Goal: Check status: Check status

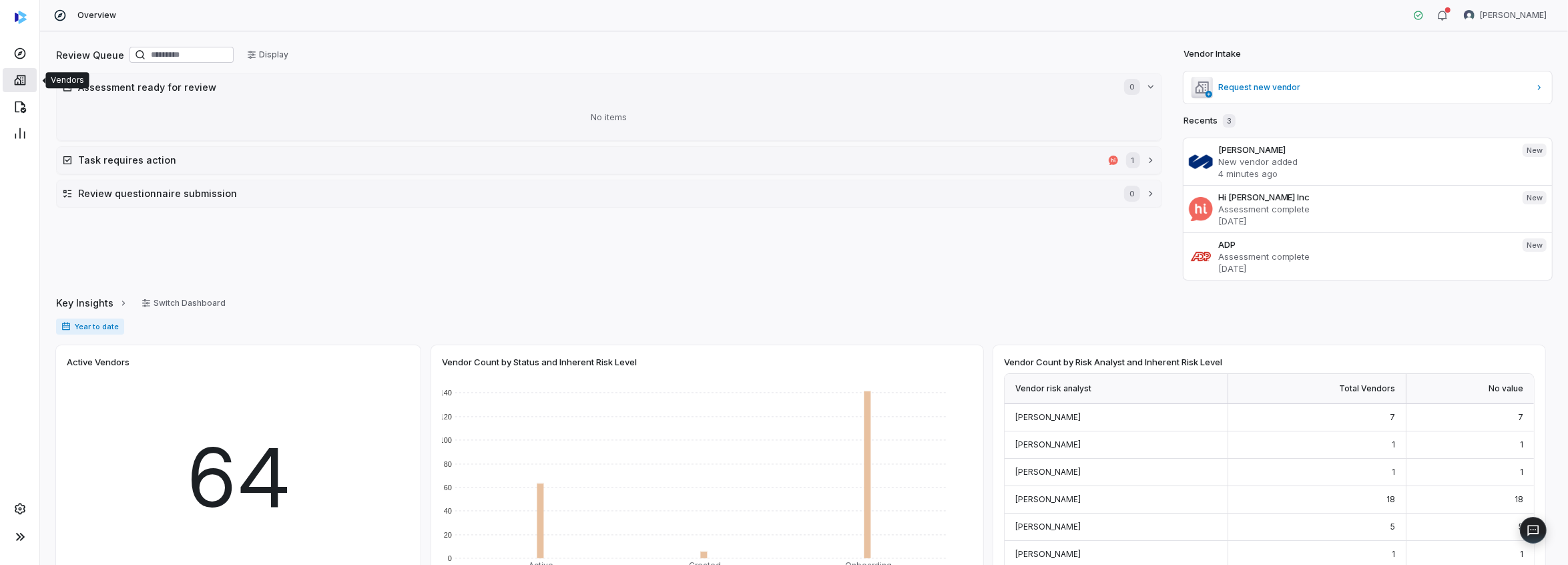
click at [13, 80] on icon at bounding box center [20, 80] width 13 height 13
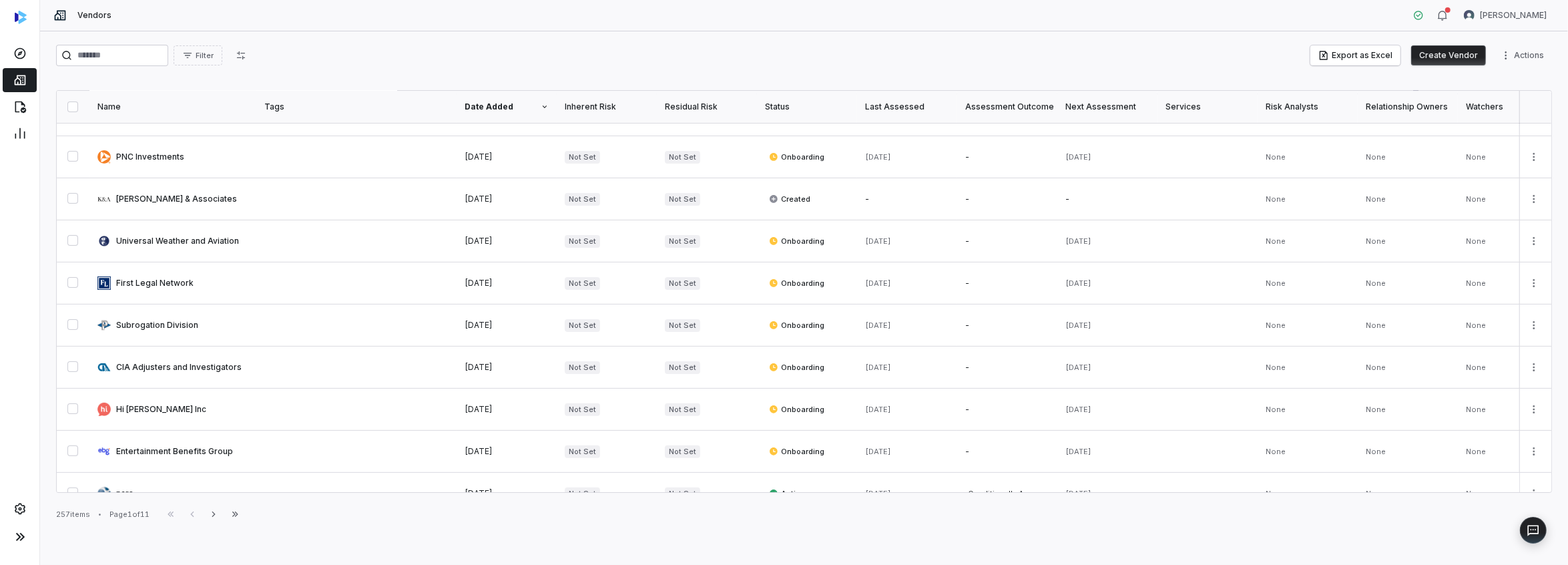
scroll to position [401, 0]
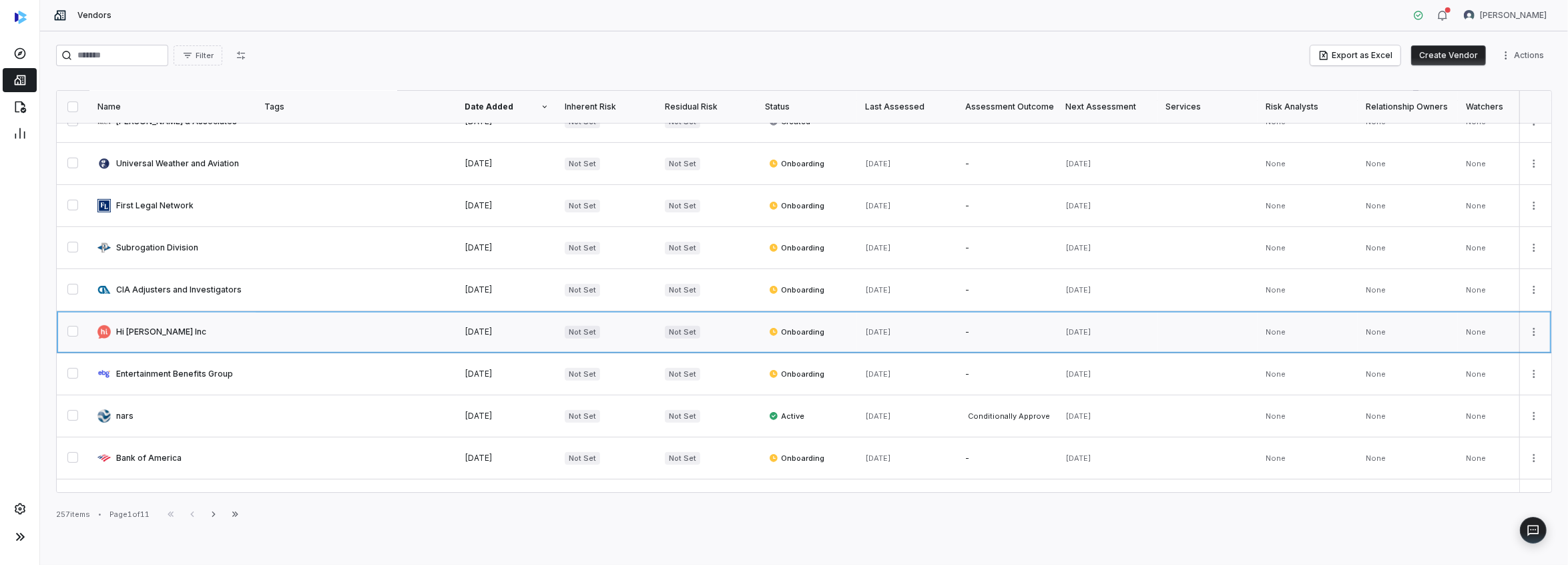
click at [142, 326] on link at bounding box center [173, 332] width 167 height 42
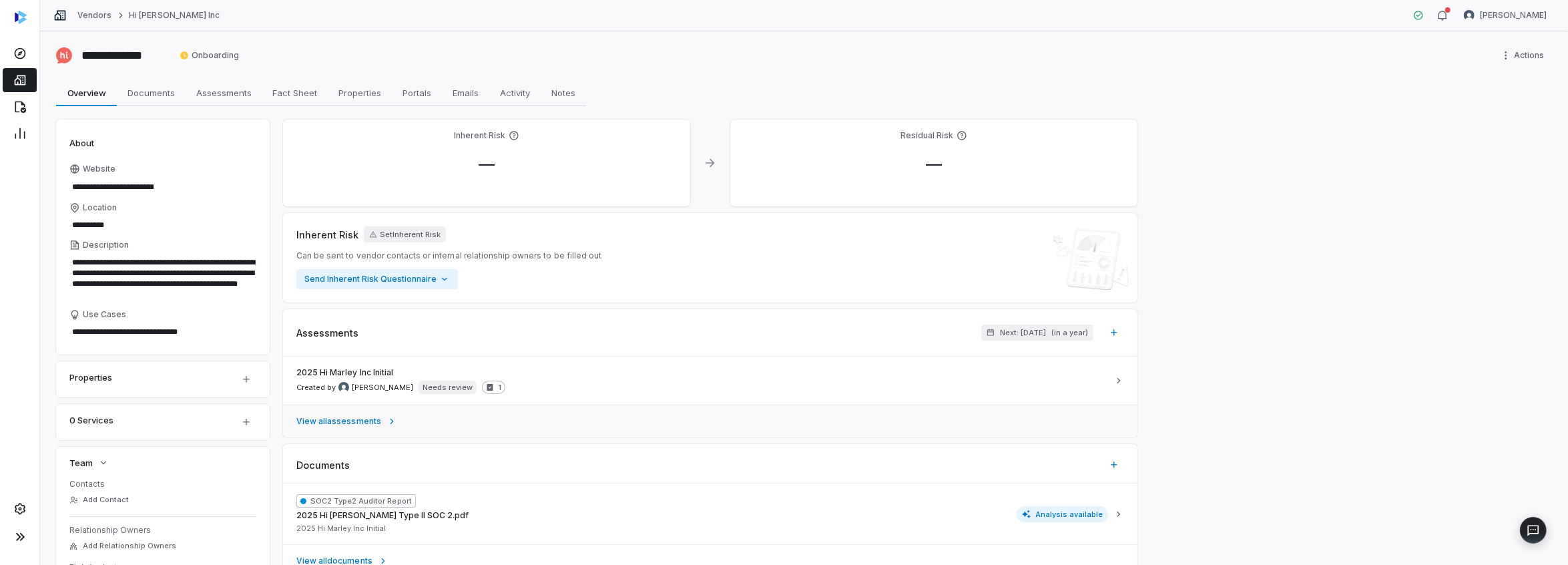
click at [354, 425] on span "View all assessments" at bounding box center [339, 421] width 85 height 11
type textarea "*"
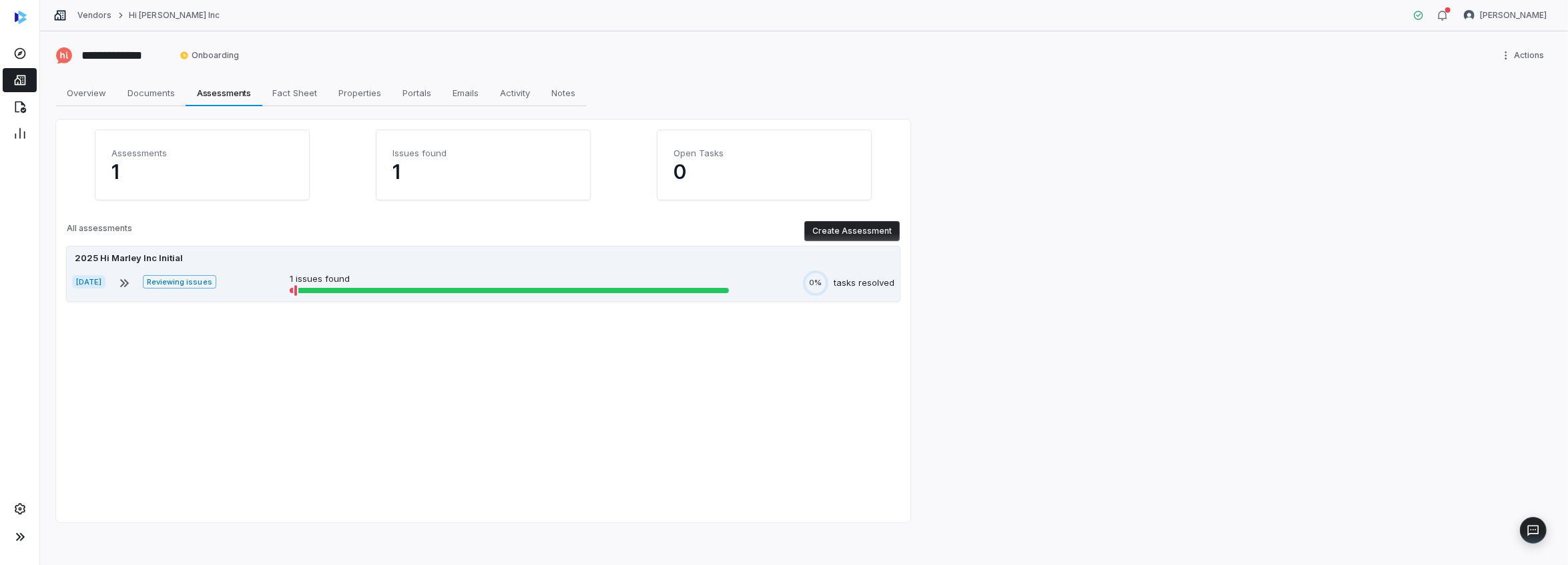
click at [302, 288] on div at bounding box center [295, 291] width 13 height 11
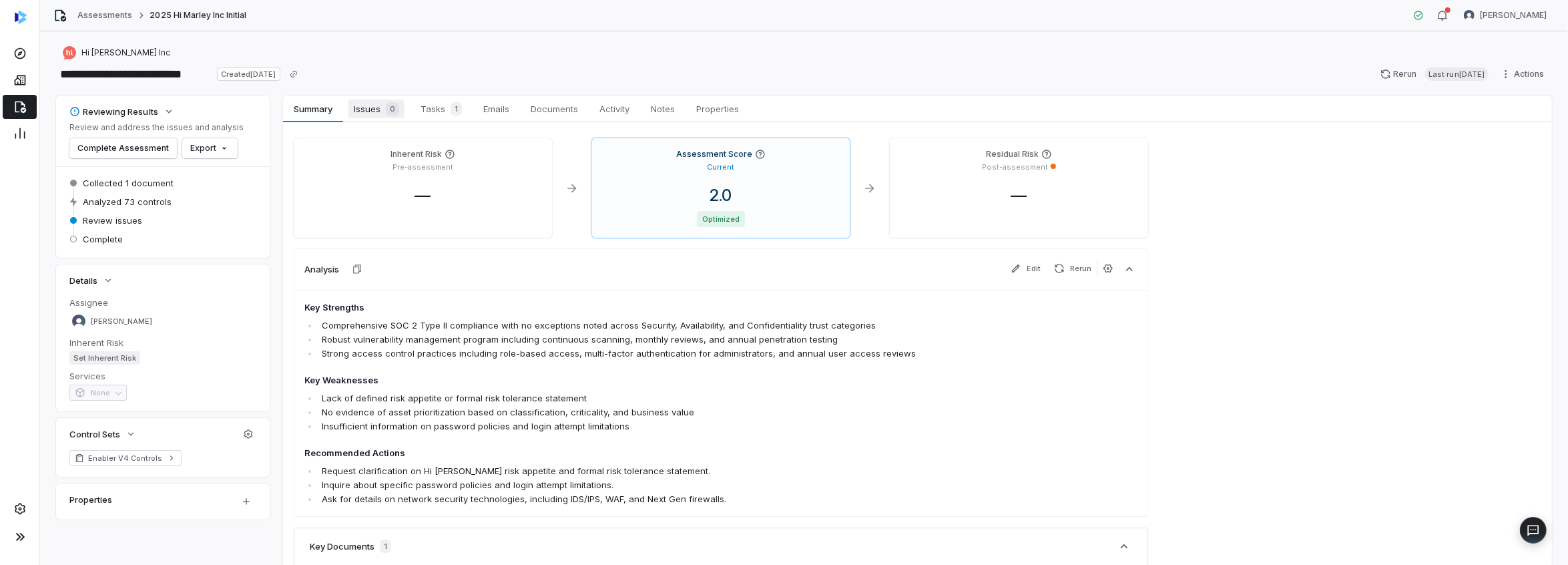
click at [376, 109] on span "Issues 0" at bounding box center [376, 108] width 56 height 19
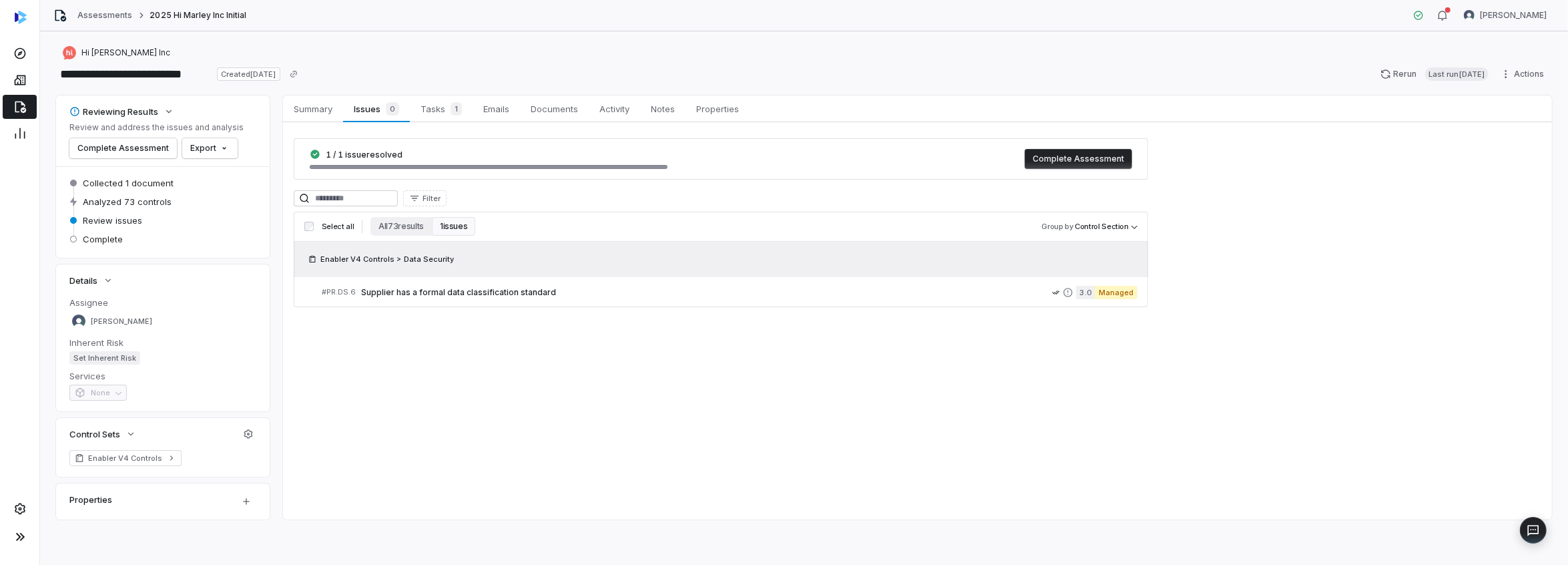
click at [453, 224] on button "1 issues" at bounding box center [453, 226] width 43 height 19
click at [431, 107] on span "Tasks 1" at bounding box center [441, 108] width 52 height 19
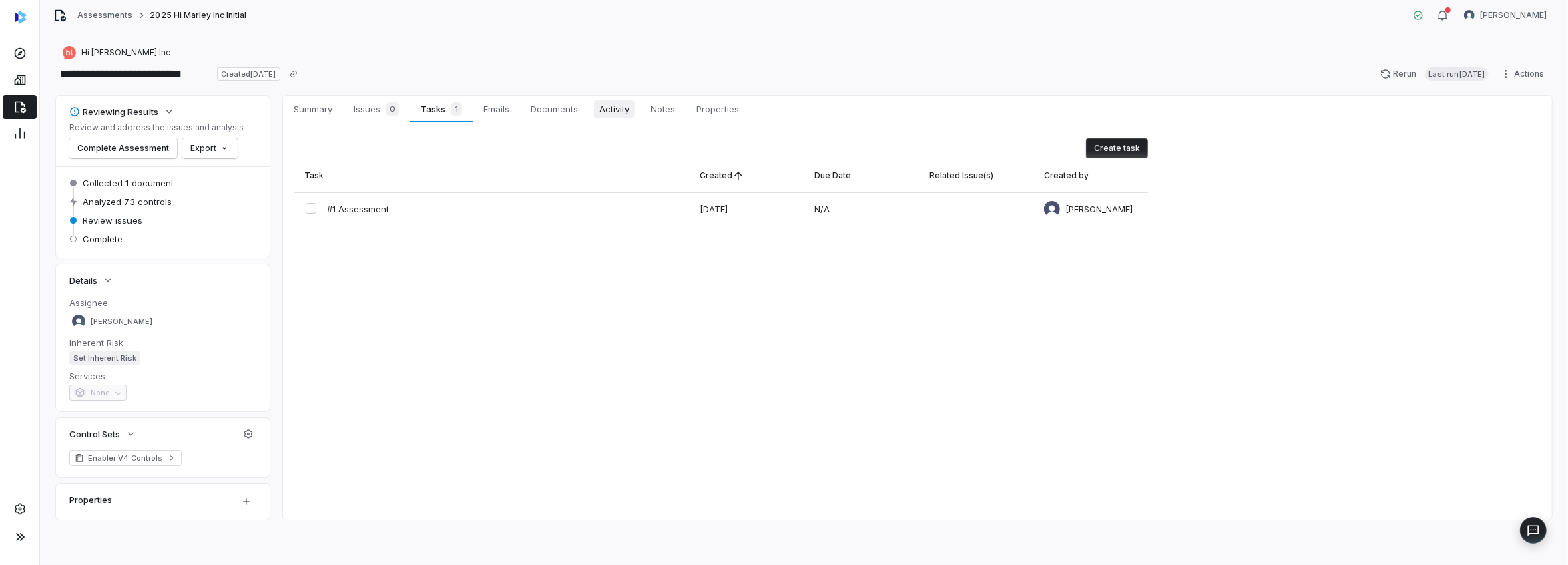
click at [622, 109] on span "Activity" at bounding box center [614, 109] width 41 height 18
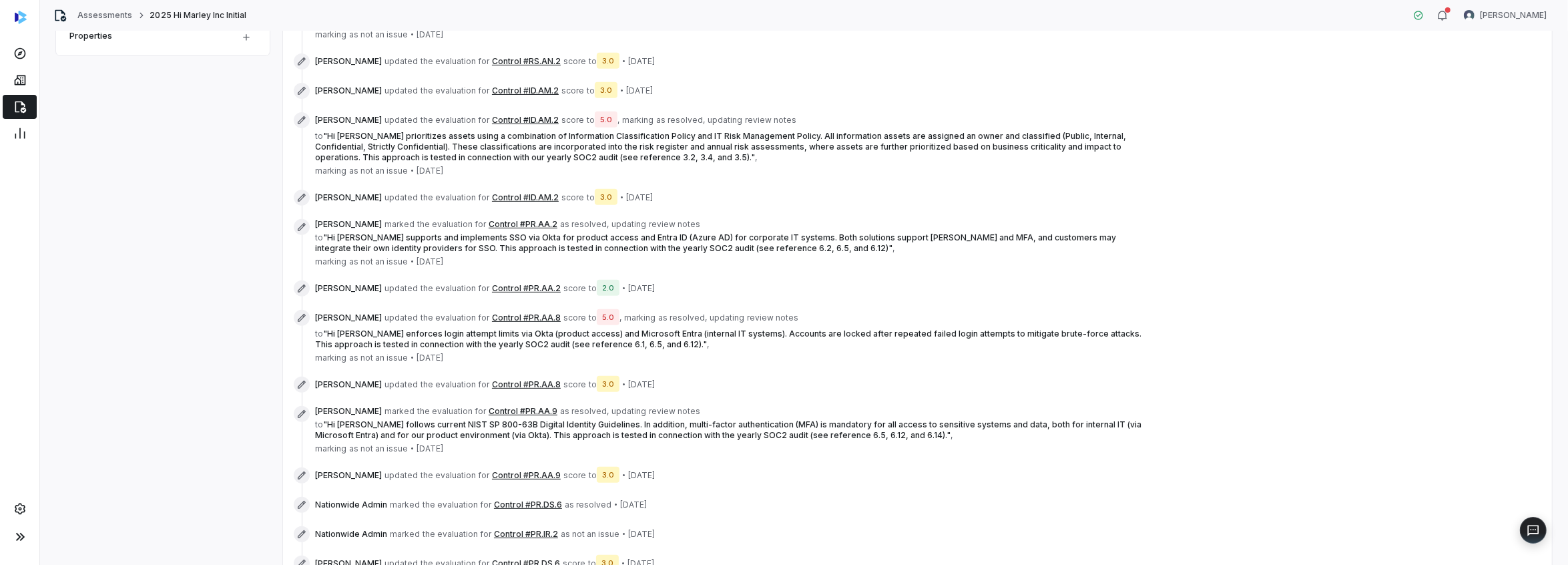
scroll to position [531, 0]
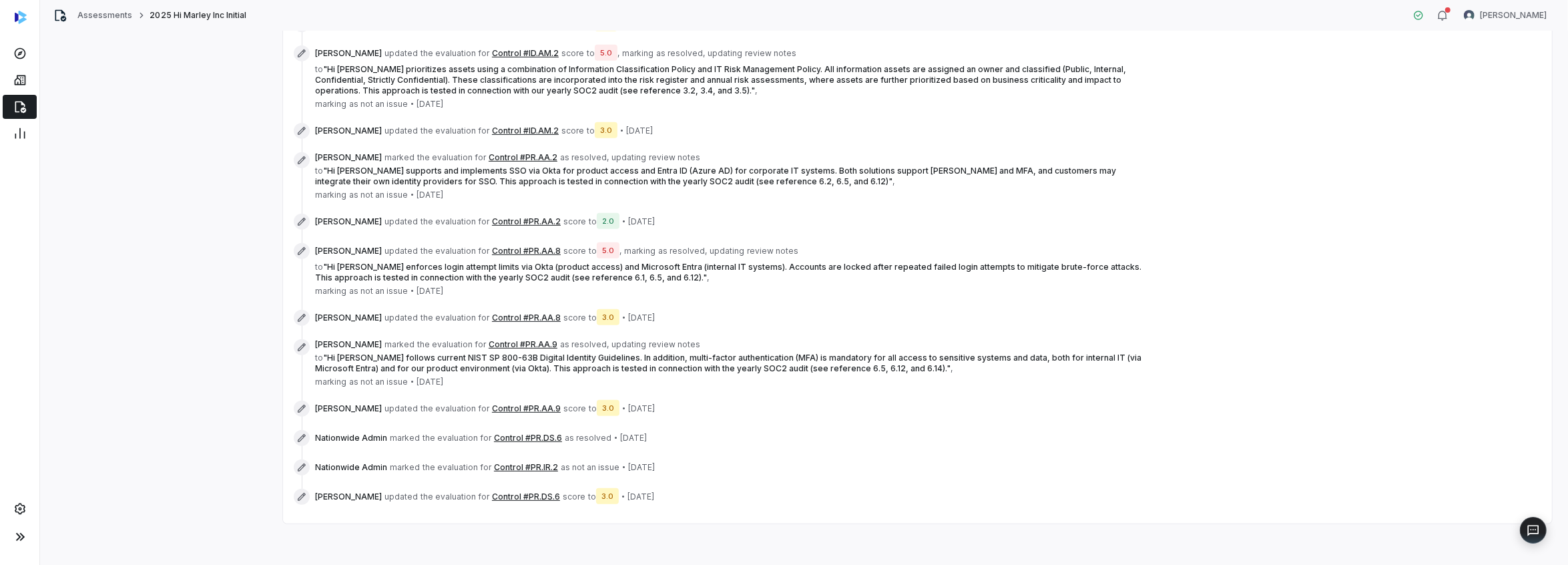
click at [528, 437] on button "Control #PR.DS.6" at bounding box center [527, 438] width 68 height 11
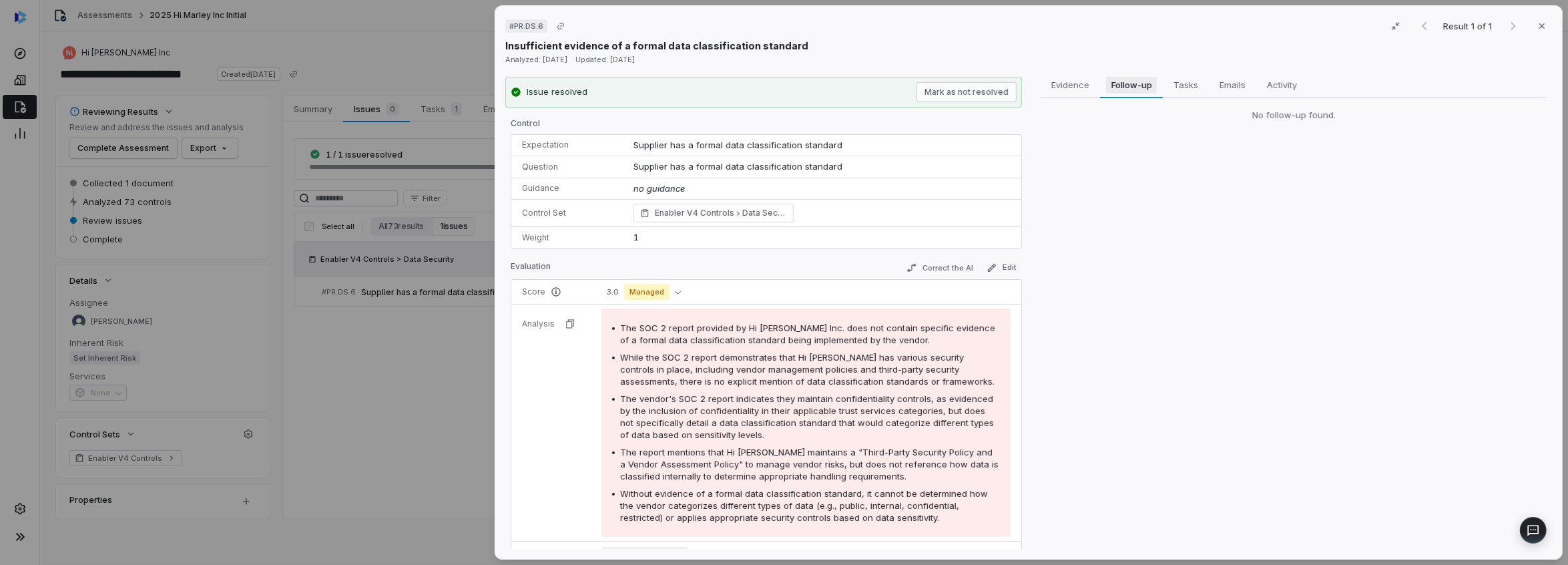
click at [1123, 80] on span "Follow-up" at bounding box center [1132, 85] width 51 height 18
click at [1173, 82] on span "Tasks" at bounding box center [1186, 85] width 35 height 18
click at [1229, 80] on span "Emails" at bounding box center [1232, 85] width 36 height 18
click at [1537, 23] on icon "button" at bounding box center [1542, 26] width 11 height 11
click at [1528, 27] on button "Close" at bounding box center [1542, 27] width 28 height 28
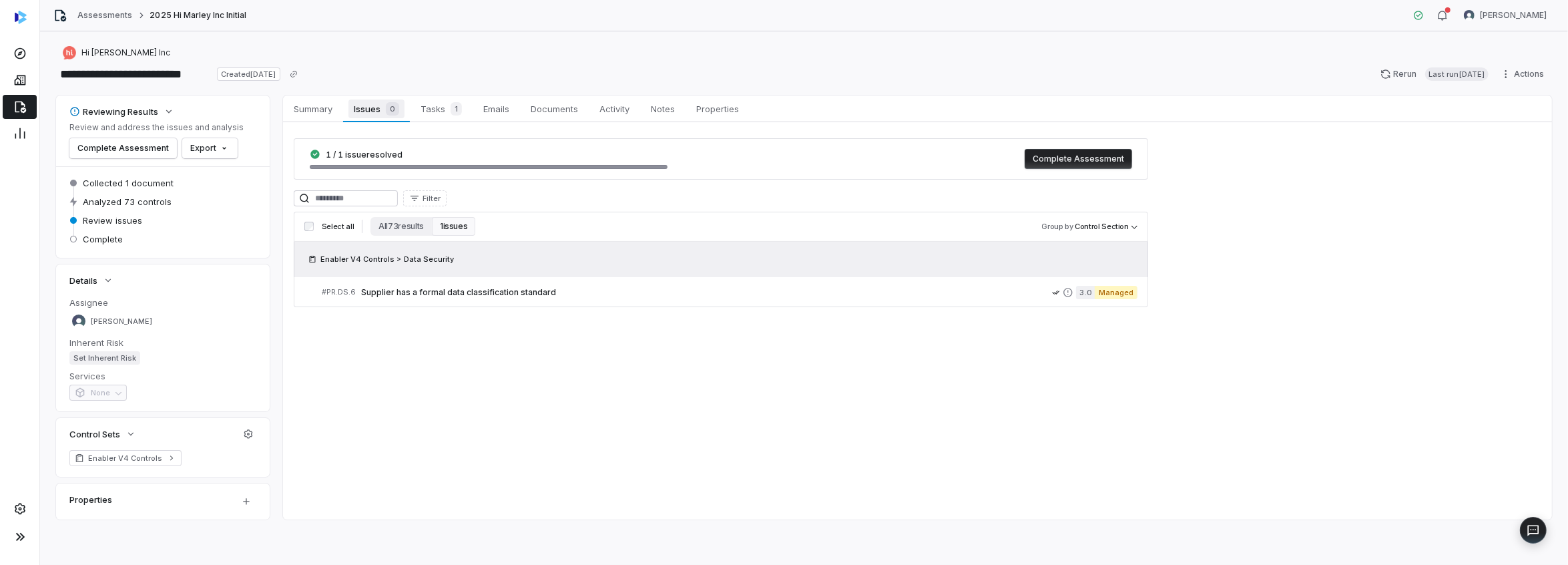
click at [368, 106] on span "Issues 0" at bounding box center [376, 108] width 56 height 19
click at [617, 110] on span "Activity" at bounding box center [614, 109] width 41 height 18
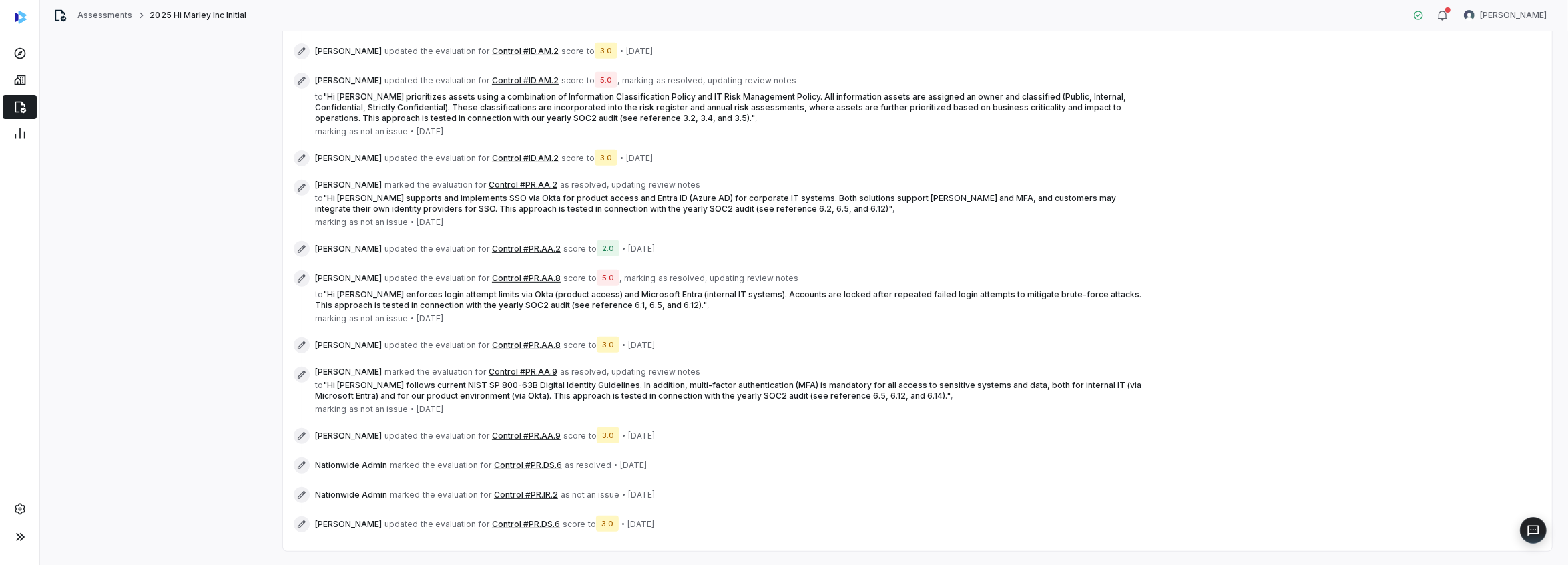
scroll to position [531, 0]
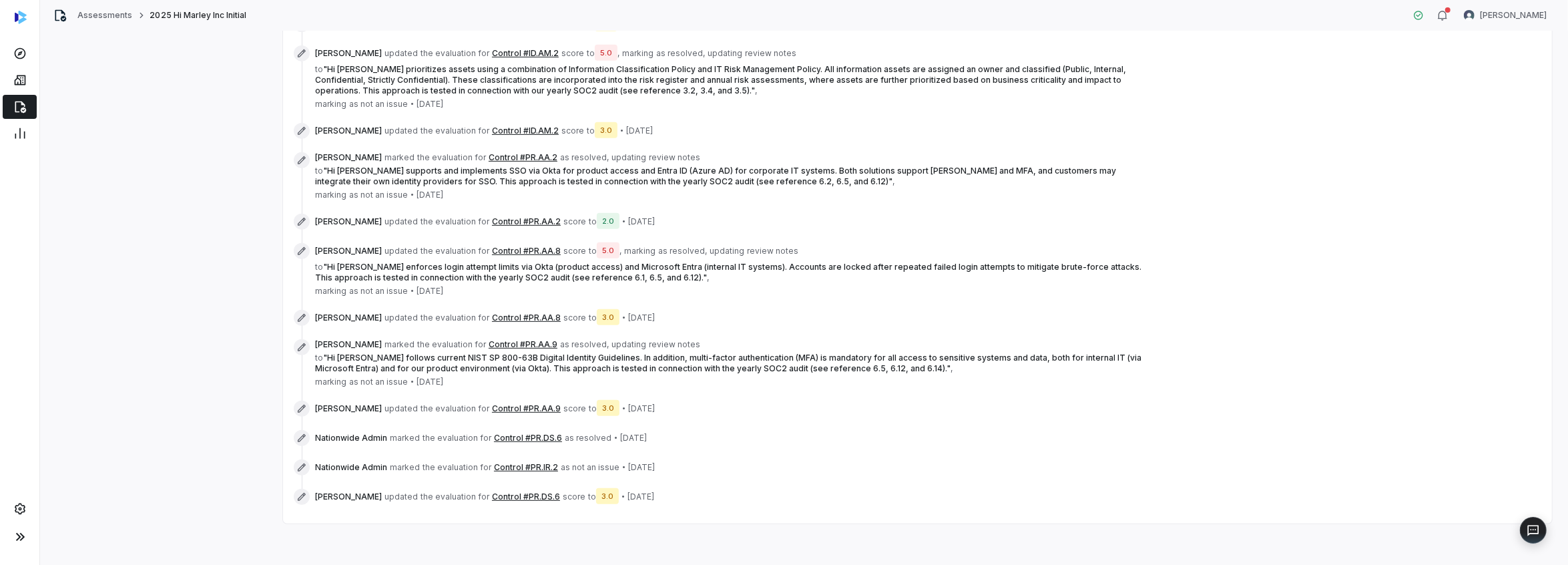
click at [527, 434] on button "Control #PR.DS.6" at bounding box center [527, 438] width 68 height 11
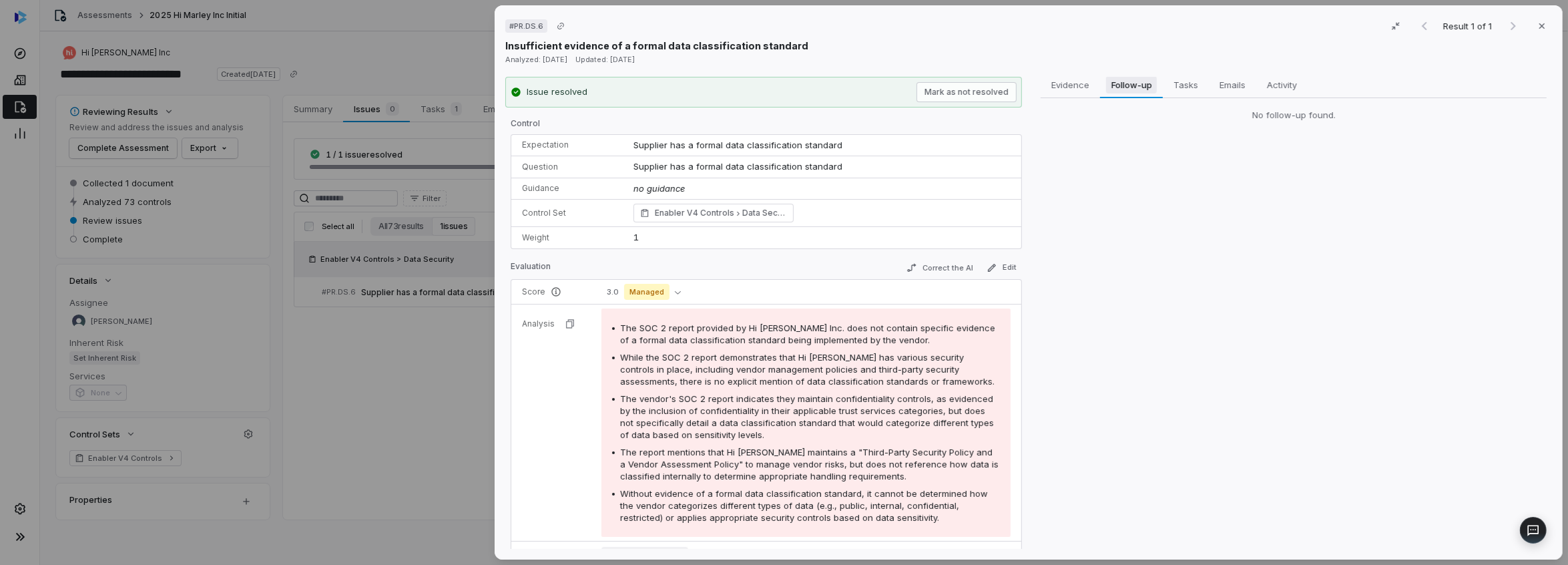
click at [1112, 78] on span "Follow-up" at bounding box center [1132, 85] width 51 height 18
click at [1176, 80] on span "Tasks" at bounding box center [1186, 85] width 35 height 18
click at [1231, 84] on span "Emails" at bounding box center [1232, 85] width 36 height 18
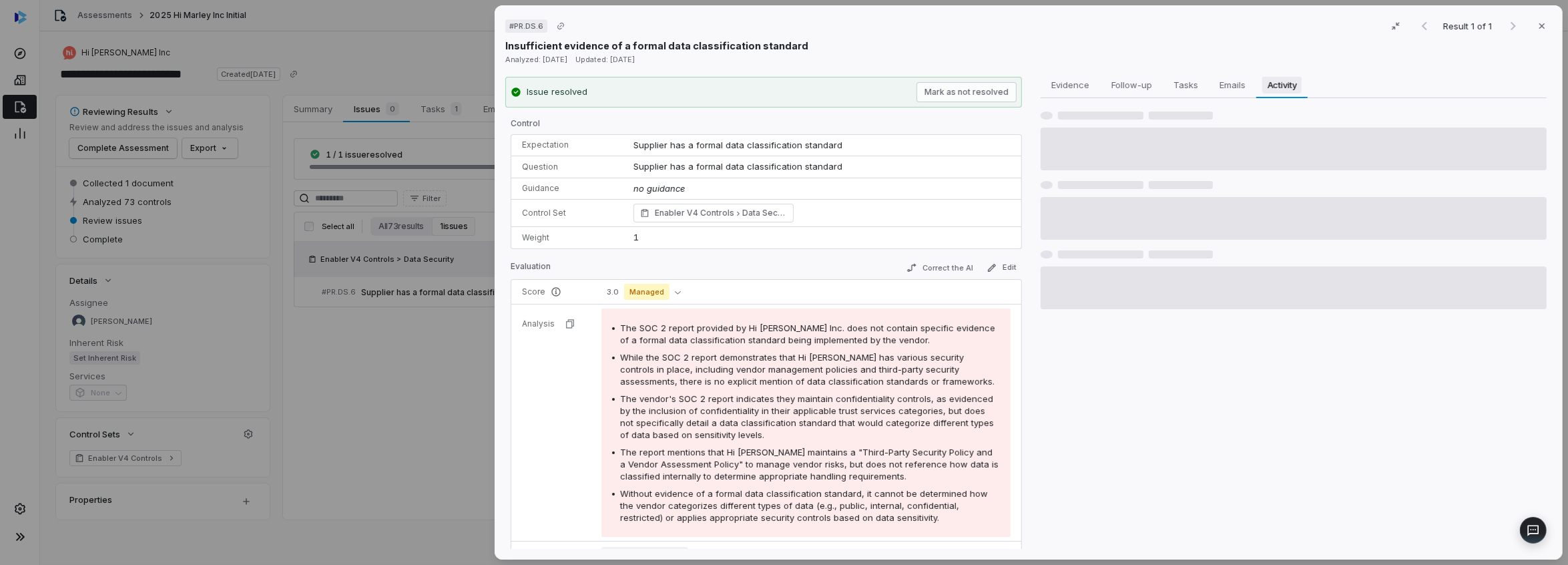
click at [1273, 84] on span "Activity" at bounding box center [1282, 85] width 40 height 18
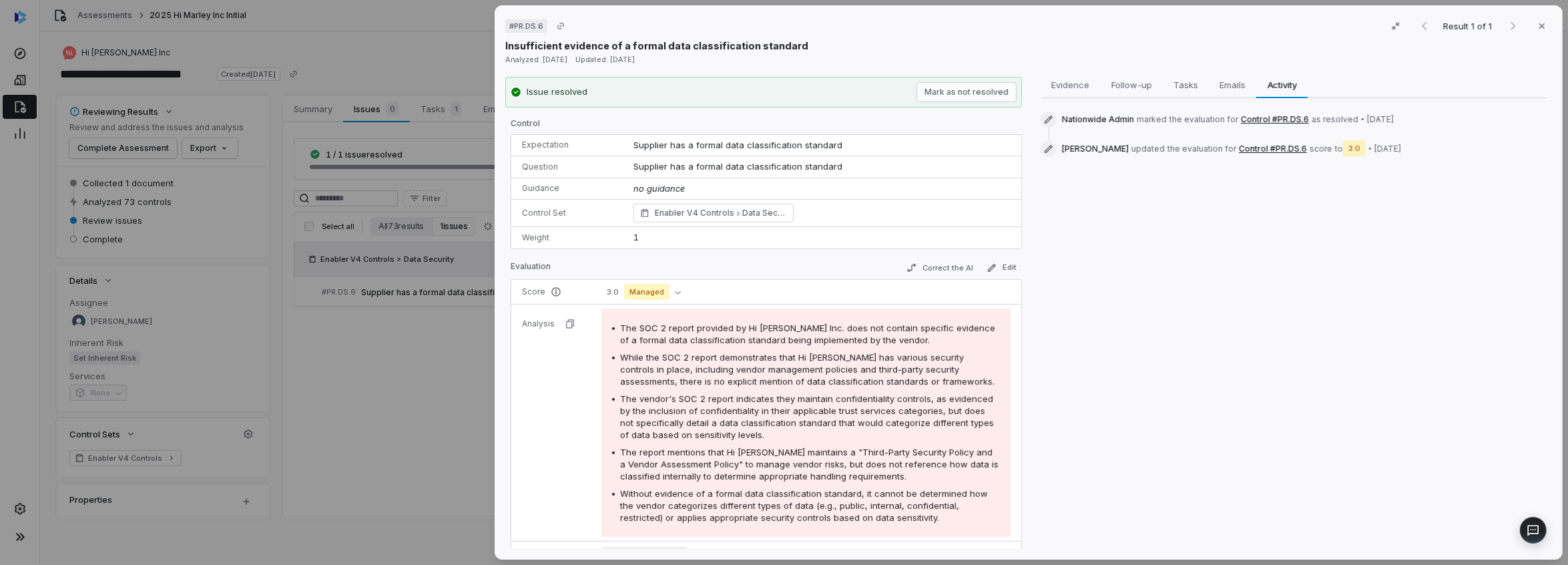
click at [1239, 145] on button "Control #PR.DS.6" at bounding box center [1273, 149] width 68 height 11
click at [1239, 148] on button "Control #PR.DS.6" at bounding box center [1273, 149] width 68 height 11
click at [1045, 153] on icon at bounding box center [1049, 149] width 11 height 11
click at [1043, 144] on icon at bounding box center [1049, 149] width 11 height 11
click at [1537, 20] on icon "button" at bounding box center [1542, 26] width 11 height 11
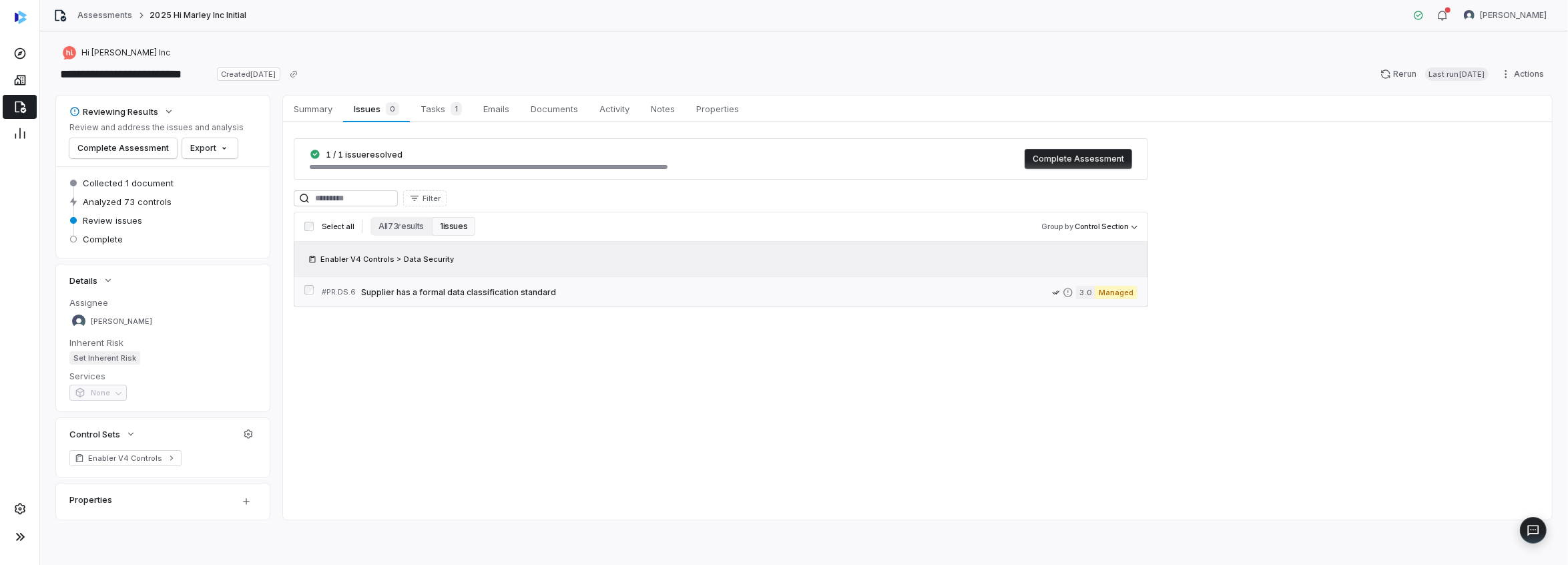
click at [448, 293] on span "Supplier has a formal data classification standard" at bounding box center [706, 293] width 690 height 11
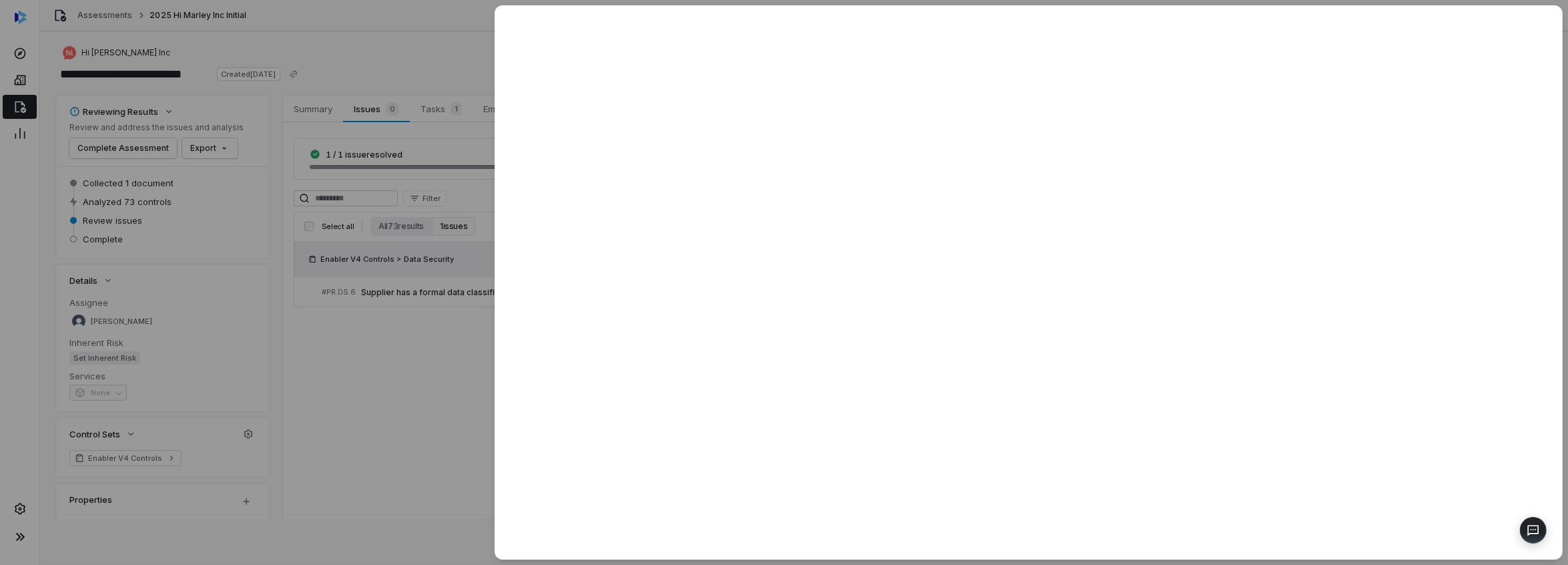
click at [412, 392] on div at bounding box center [784, 282] width 1568 height 565
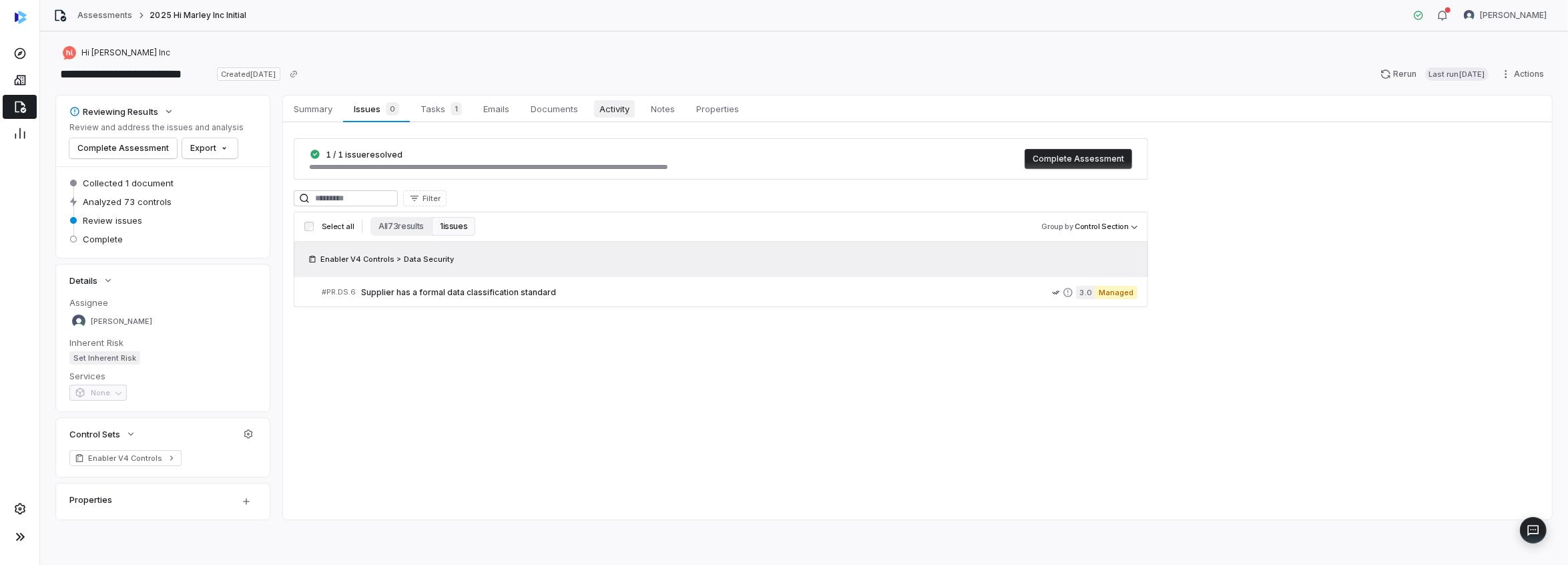
click at [607, 101] on span "Activity" at bounding box center [614, 109] width 41 height 18
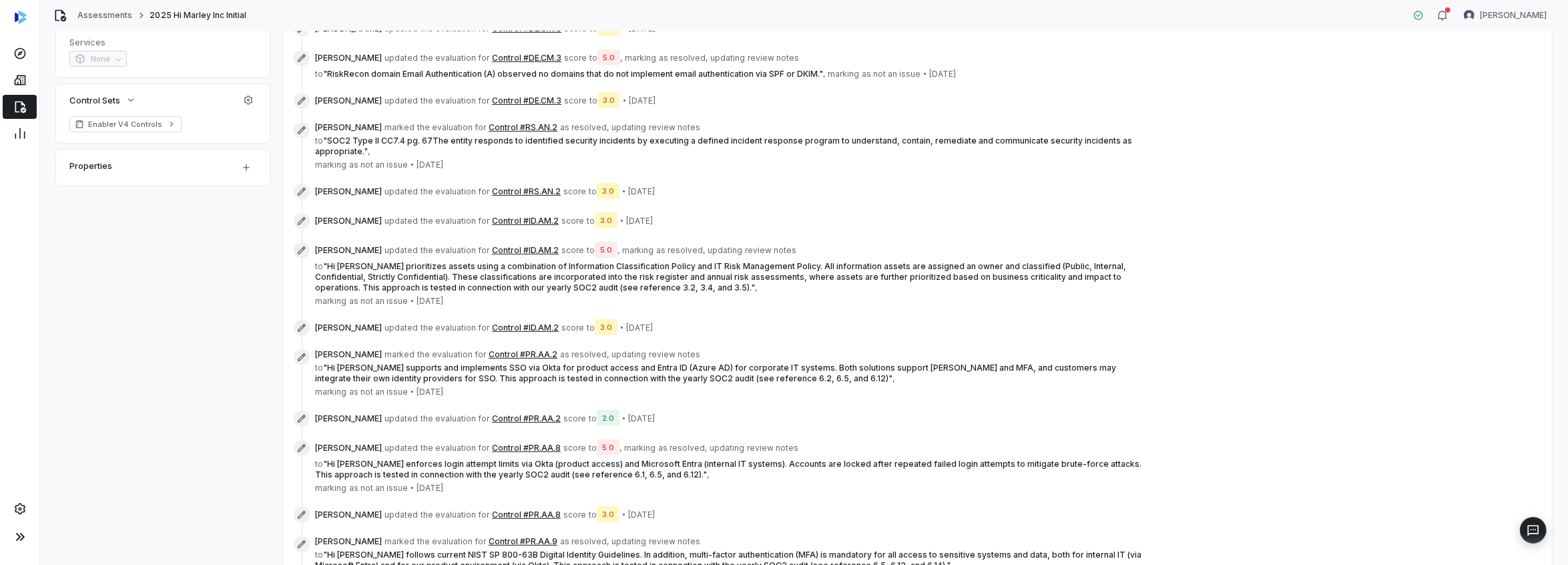
scroll to position [531, 0]
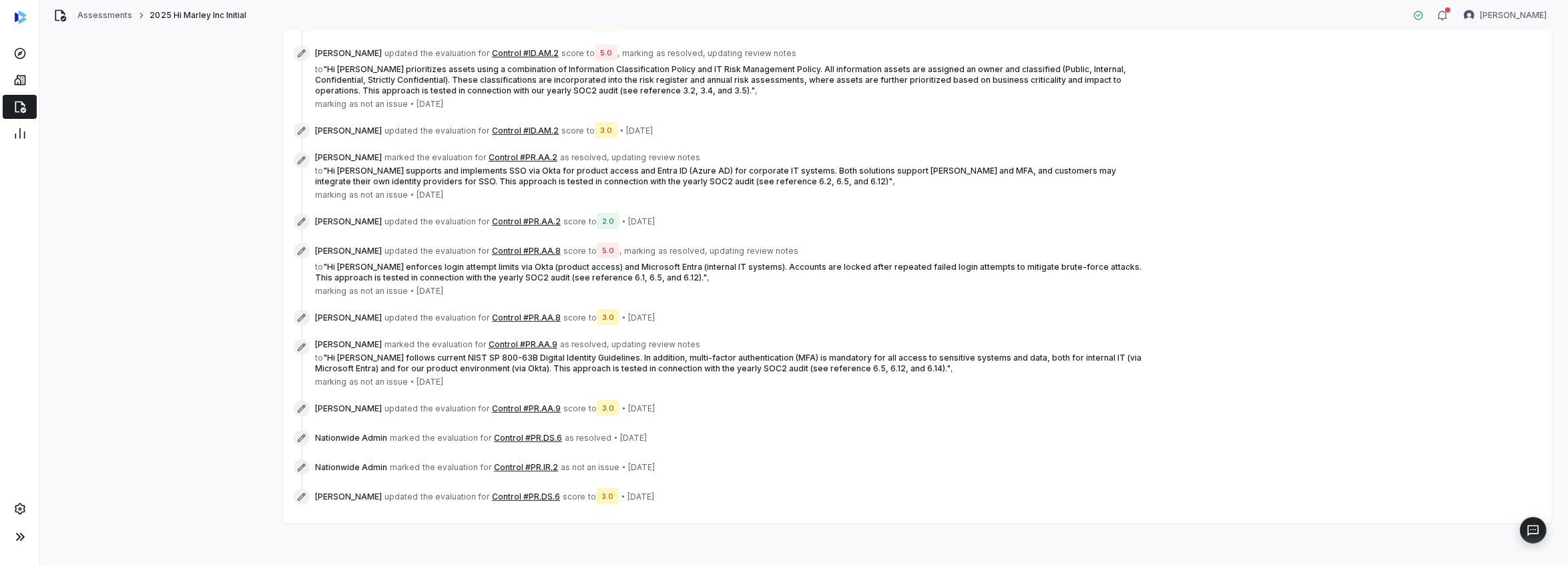
click at [512, 462] on button "Control #PR.IR.2" at bounding box center [526, 467] width 64 height 11
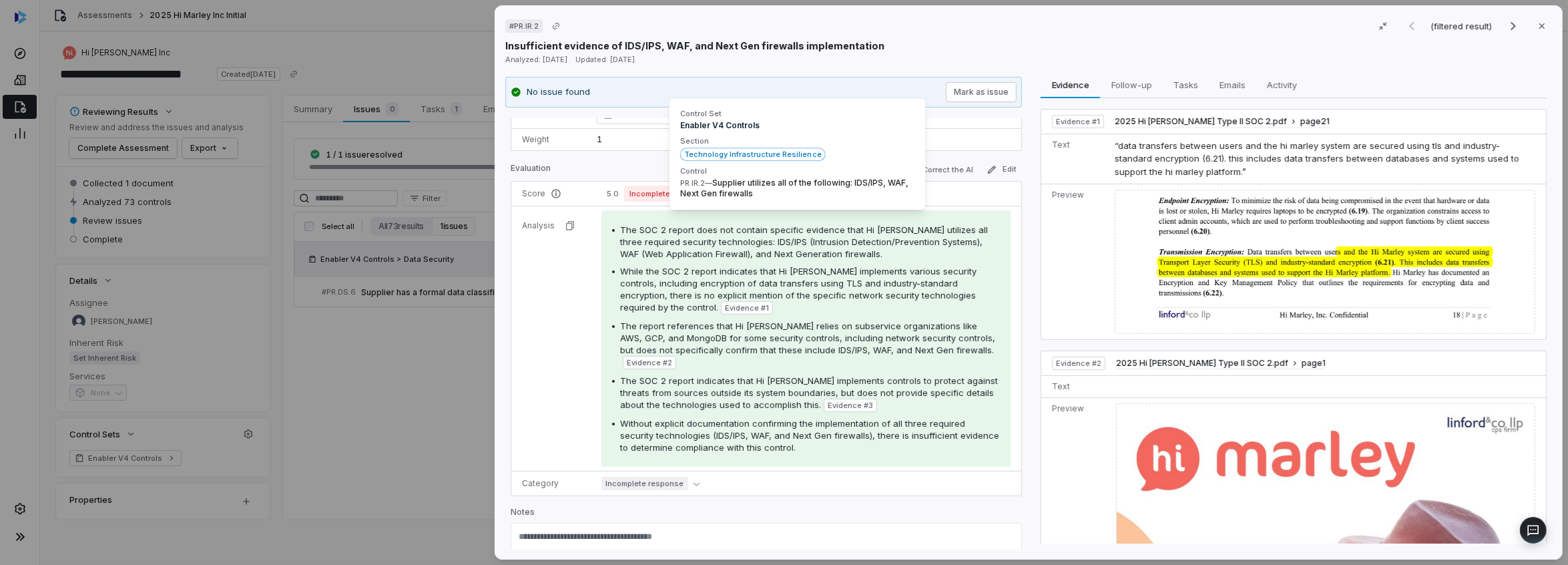
scroll to position [129, 0]
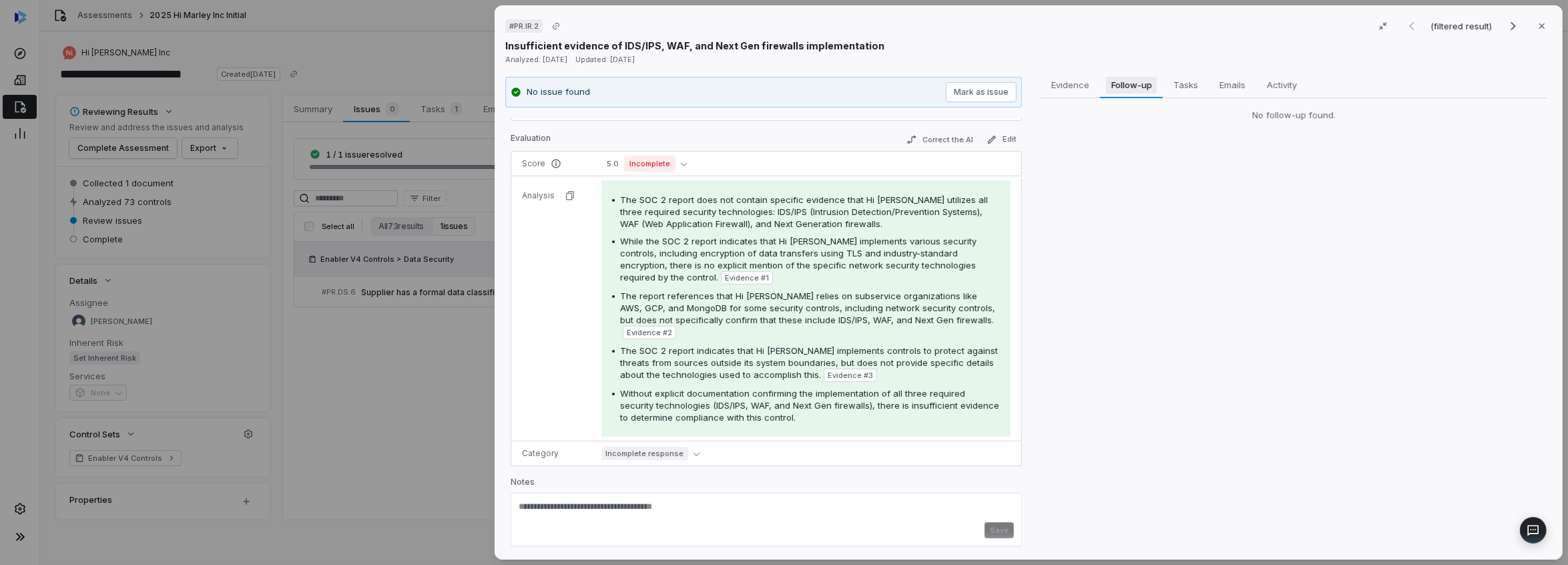
click at [1123, 84] on span "Follow-up" at bounding box center [1132, 85] width 51 height 18
click at [1172, 86] on span "Tasks" at bounding box center [1186, 85] width 35 height 18
click at [1236, 85] on span "Emails" at bounding box center [1232, 85] width 36 height 18
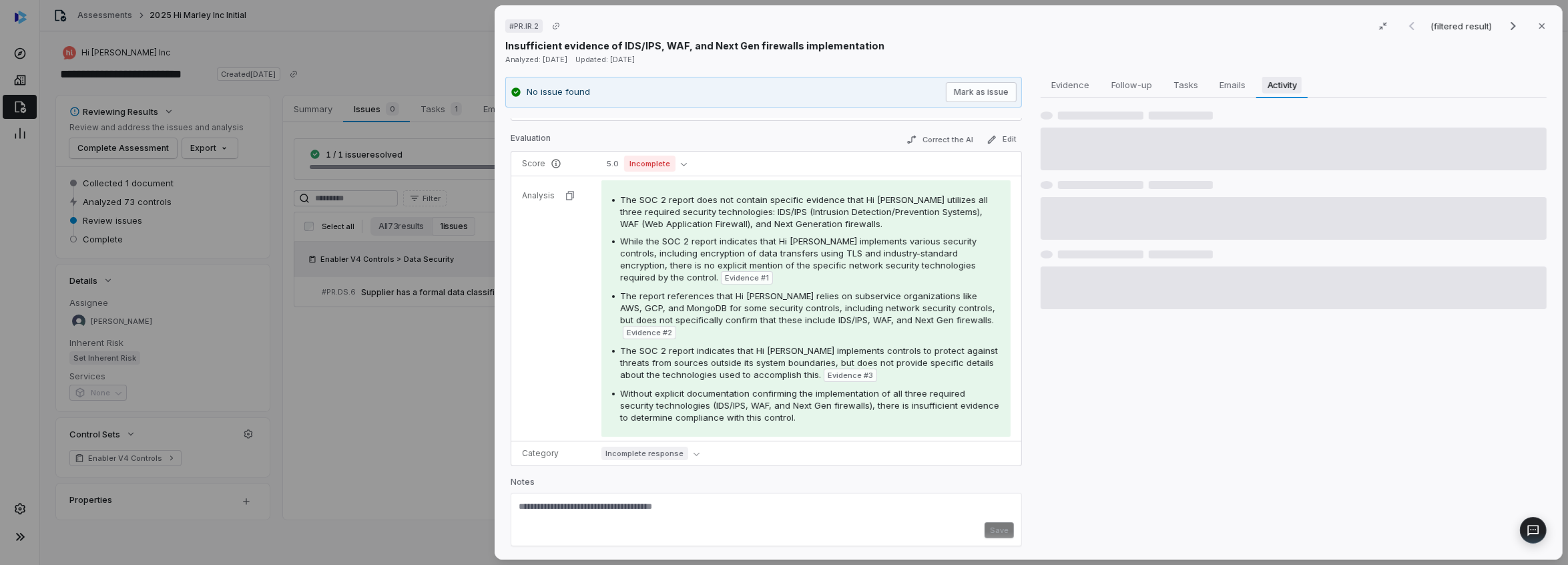
click at [1272, 82] on span "Activity" at bounding box center [1282, 85] width 40 height 18
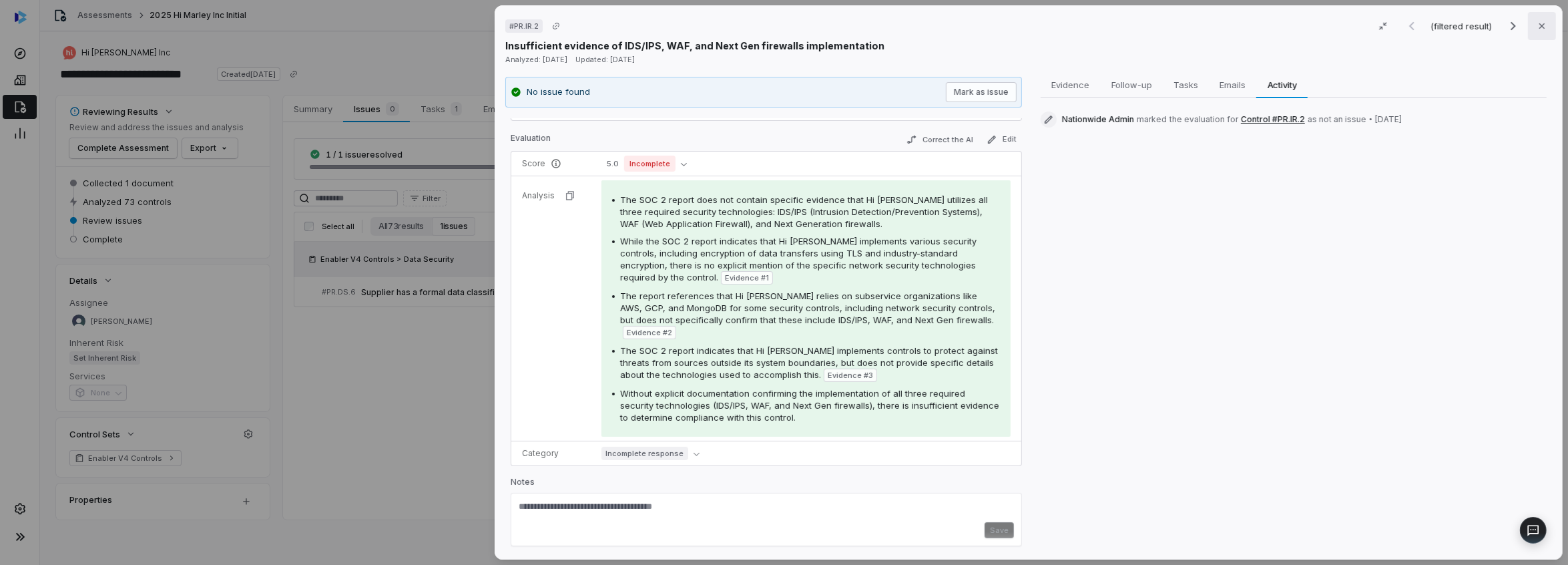
click at [1537, 31] on icon "button" at bounding box center [1542, 26] width 11 height 11
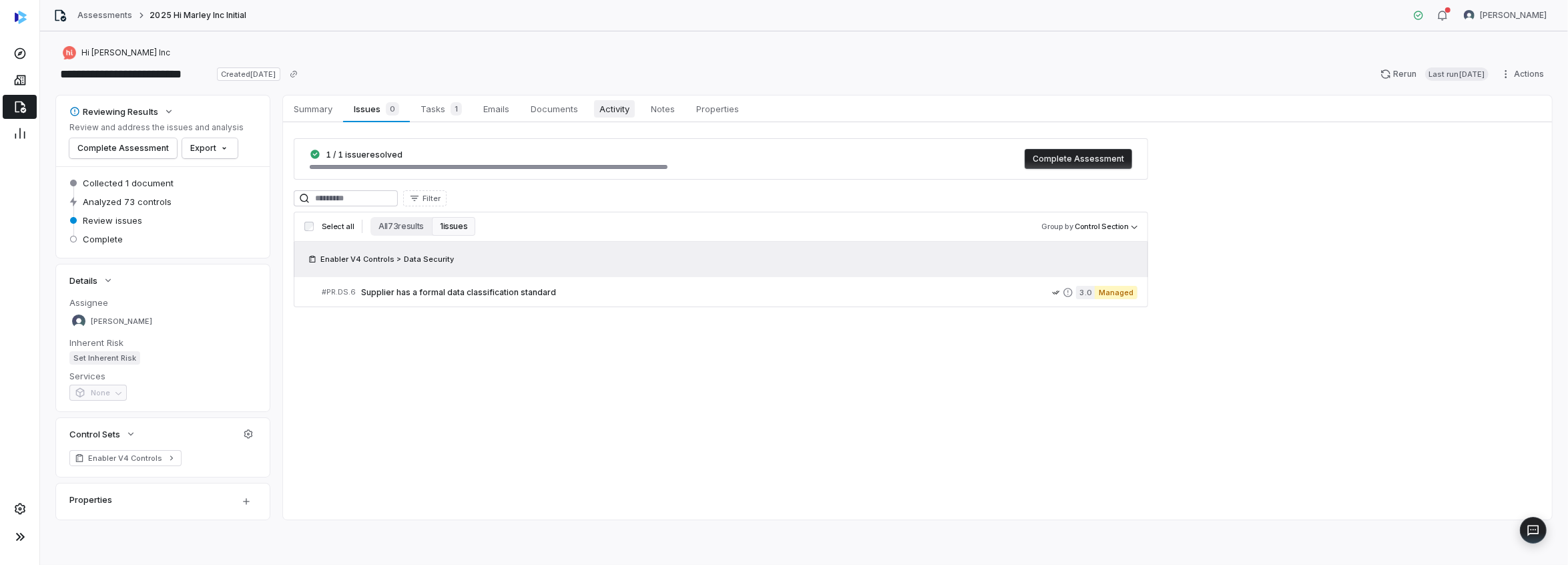
click at [620, 115] on span "Activity" at bounding box center [614, 109] width 41 height 18
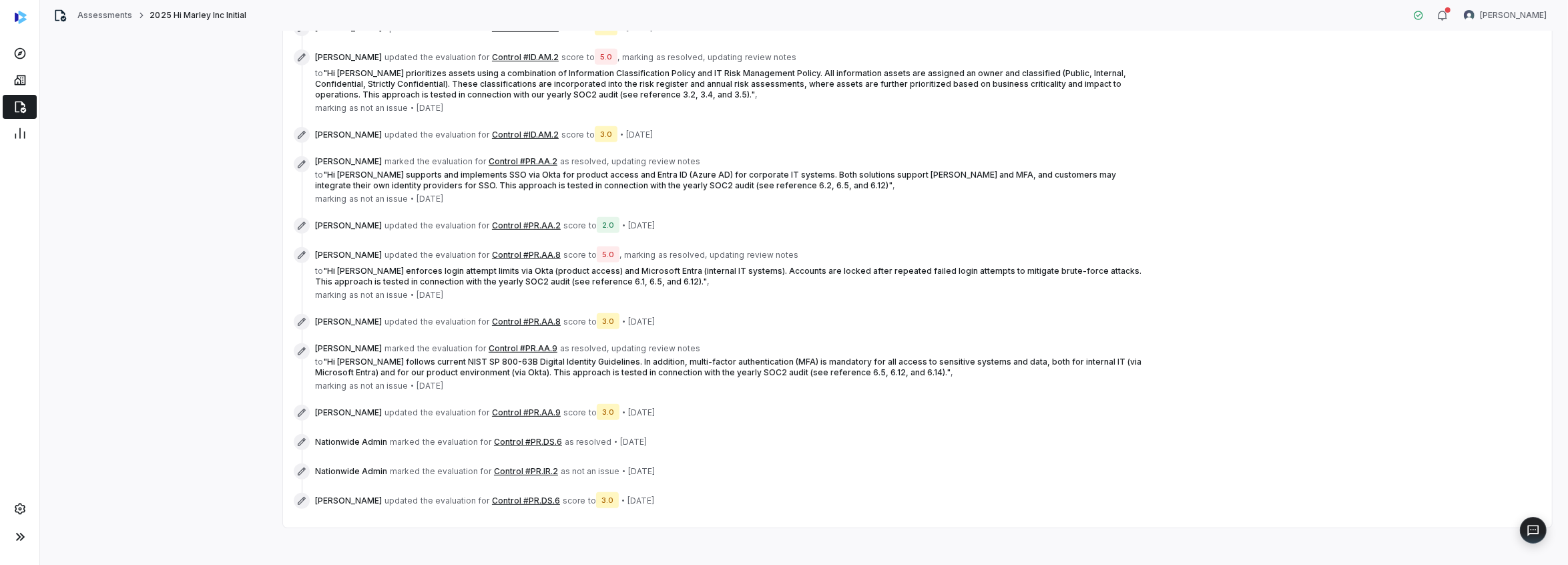
scroll to position [531, 0]
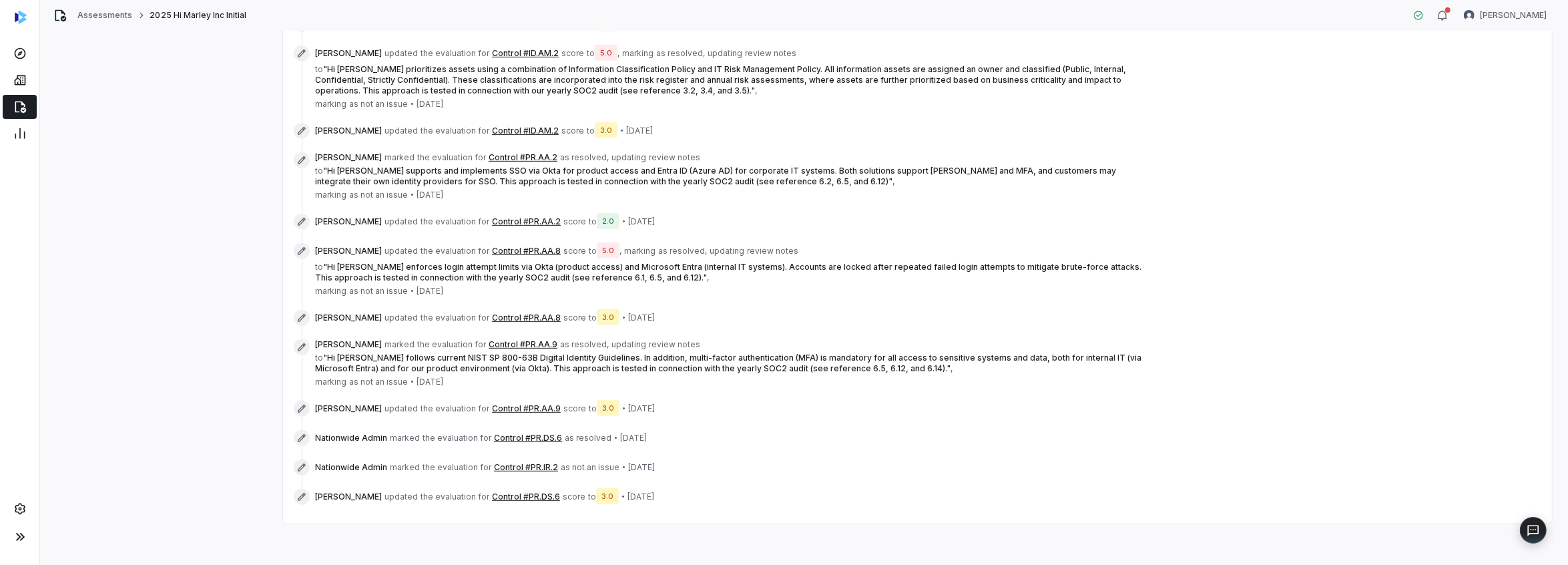
click at [529, 464] on button "Control #PR.IR.2" at bounding box center [526, 467] width 64 height 11
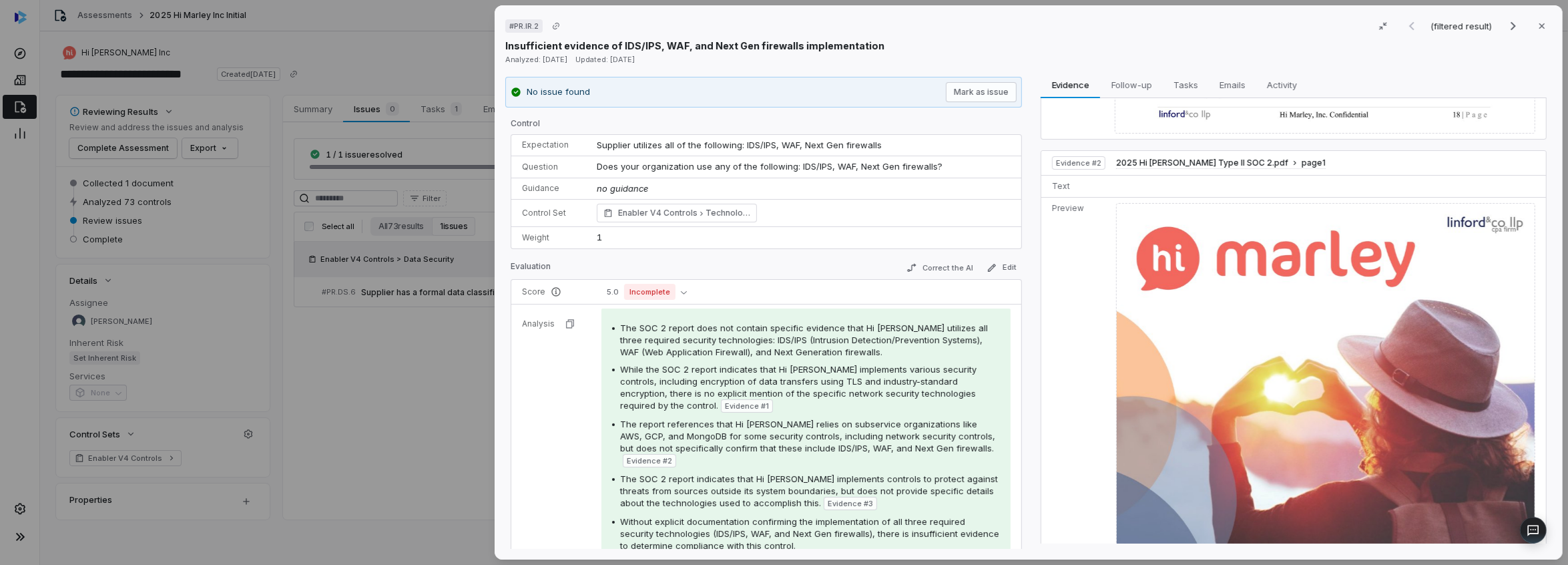
scroll to position [129, 0]
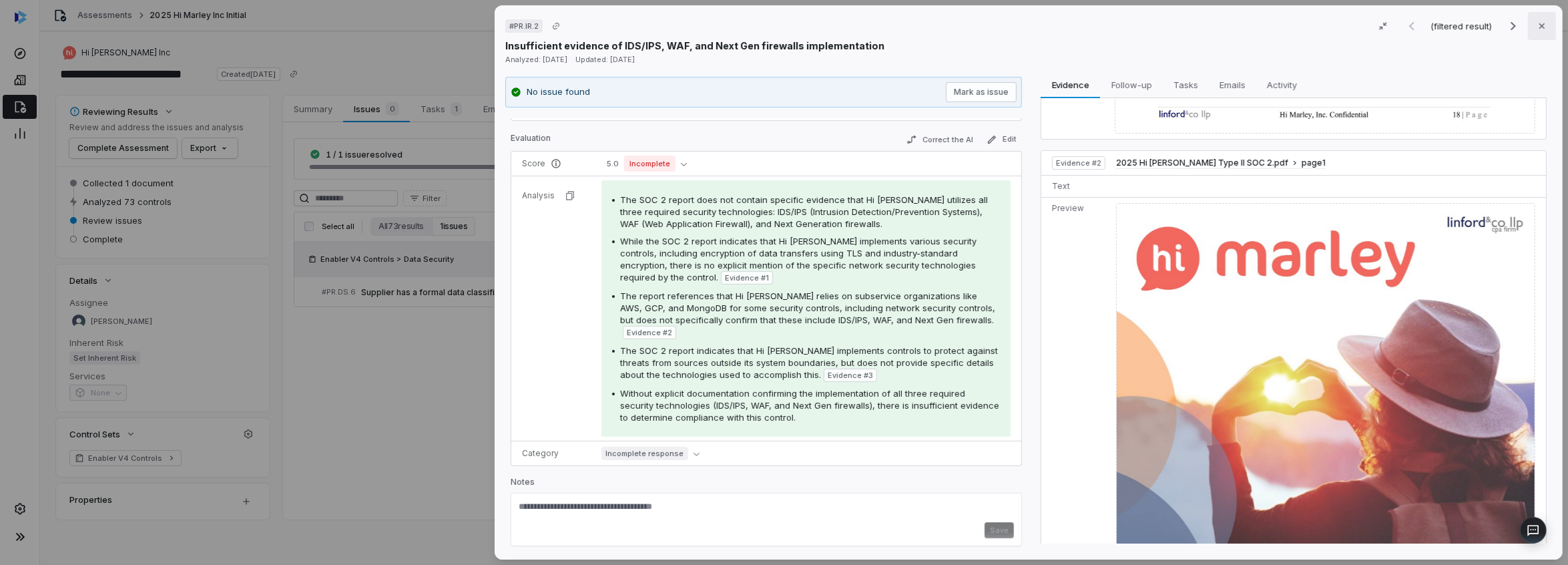
click at [1542, 27] on button "Close" at bounding box center [1542, 27] width 28 height 28
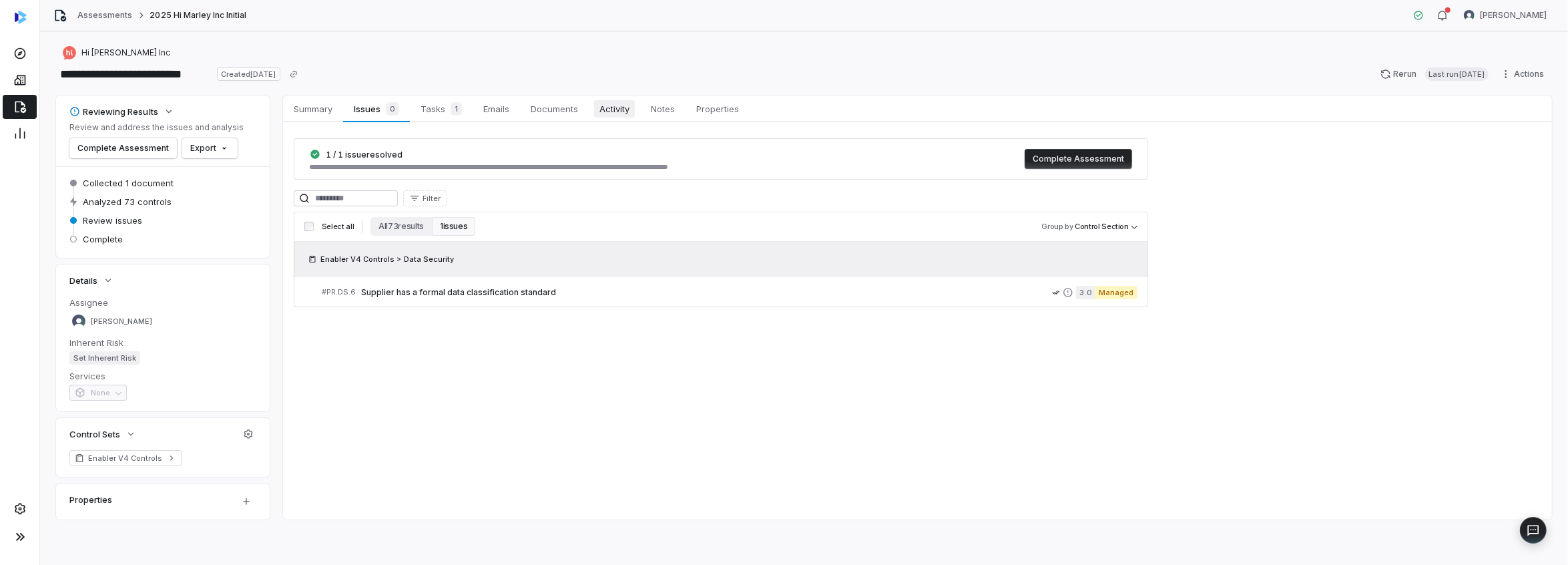
click at [634, 113] on span "Activity" at bounding box center [614, 109] width 41 height 18
